Goal: Information Seeking & Learning: Learn about a topic

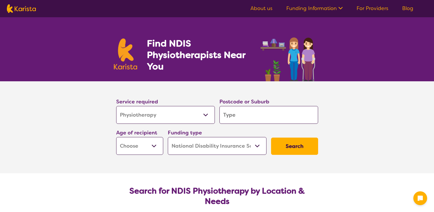
select select "Physiotherapy"
select select "NDIS"
select select "Physiotherapy"
select select "NDIS"
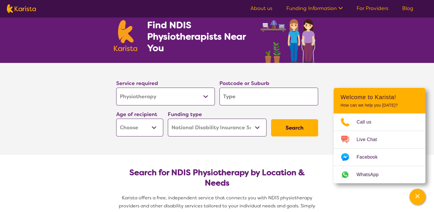
scroll to position [29, 0]
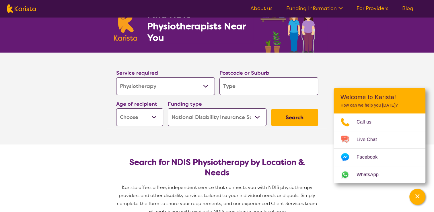
click at [233, 87] on input "search" at bounding box center [268, 86] width 99 height 18
type input "b"
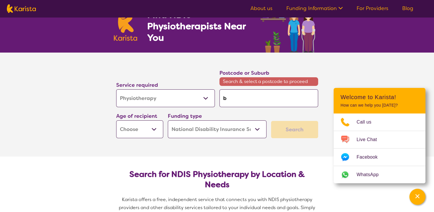
type input "be"
type input "bel"
type input "belm"
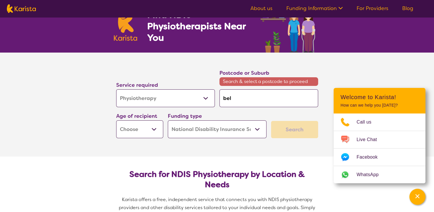
type input "belm"
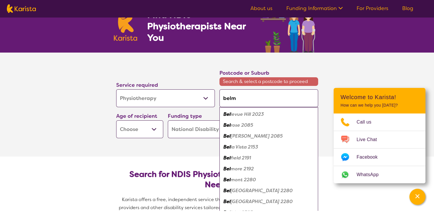
type input "belmo"
type input "belmon"
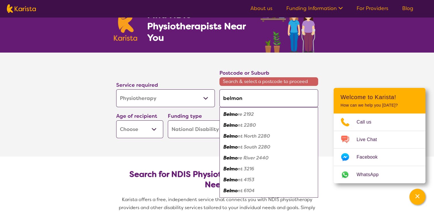
type input "belmont"
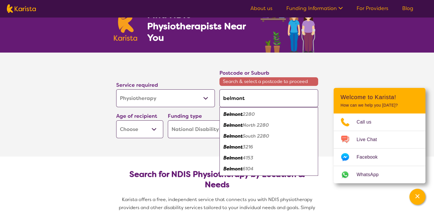
click at [236, 157] on em "Belmont" at bounding box center [232, 158] width 19 height 6
type input "4153"
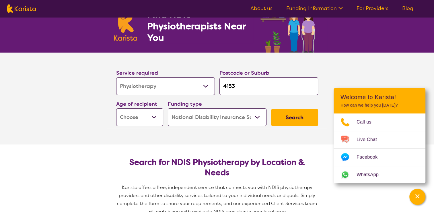
click at [136, 120] on select "Early Childhood - 0 to 9 Child - 10 to 11 Adolescent - 12 to 17 Adult - 18 to 6…" at bounding box center [139, 117] width 47 height 18
select select "AG"
click at [116, 108] on select "Early Childhood - 0 to 9 Child - 10 to 11 Adolescent - 12 to 17 Adult - 18 to 6…" at bounding box center [139, 117] width 47 height 18
select select "AG"
click at [214, 119] on select "Home Care Package (HCP) National Disability Insurance Scheme (NDIS) I don't know" at bounding box center [217, 117] width 99 height 18
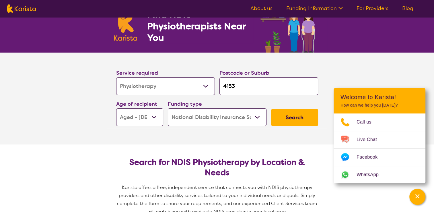
select select "HCP"
click at [168, 108] on select "Home Care Package (HCP) National Disability Insurance Scheme (NDIS) I don't know" at bounding box center [217, 117] width 99 height 18
select select "HCP"
click at [258, 116] on select "Home Care Package (HCP) National Disability Insurance Scheme (NDIS) I don't know" at bounding box center [217, 117] width 99 height 18
select select "i-don-t-know"
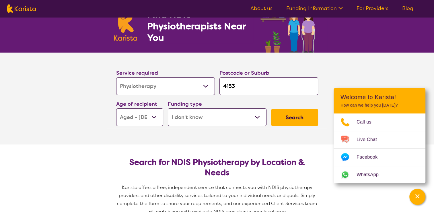
click at [168, 108] on select "Home Care Package (HCP) National Disability Insurance Scheme (NDIS) I don't know" at bounding box center [217, 117] width 99 height 18
select select "i-don-t-know"
click at [289, 114] on button "Search" at bounding box center [294, 117] width 47 height 17
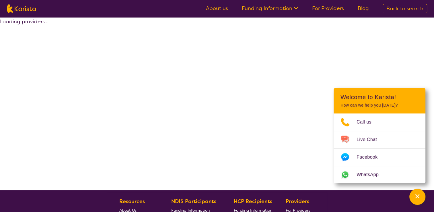
select select "Physiotherapy"
select select "AG"
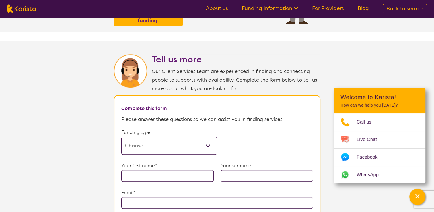
scroll to position [258, 0]
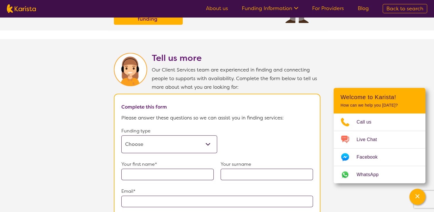
click at [208, 140] on select "Home Care Package (HCP) Home Care Package - Level 1 Home Care Package - Level 2…" at bounding box center [169, 144] width 96 height 18
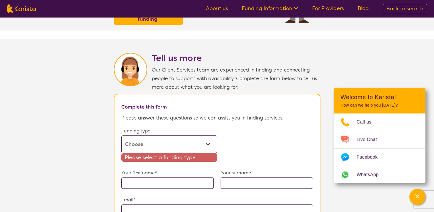
click at [209, 141] on select "Home Care Package (HCP) Home Care Package - Level 1 Home Care Package - Level 2…" at bounding box center [169, 144] width 96 height 18
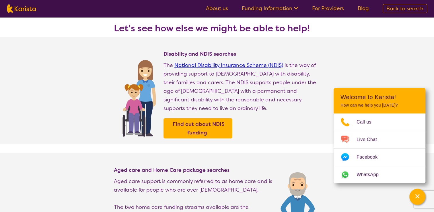
scroll to position [0, 0]
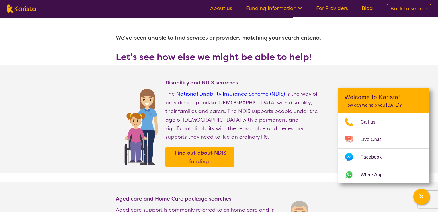
select select "Physiotherapy"
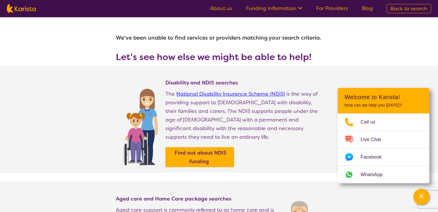
select select "AG"
select select "NDIS"
select select "Physiotherapy"
select select "AG"
select select "NDIS"
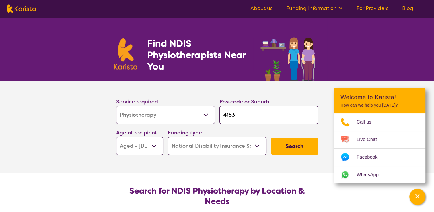
click at [257, 146] on select "Home Care Package (HCP) National Disability Insurance Scheme (NDIS) I don't know" at bounding box center [217, 146] width 99 height 18
click at [56, 107] on section "Service required Allied Health Assistant Assessment ([MEDICAL_DATA] or [MEDICAL…" at bounding box center [217, 127] width 434 height 92
